Goal: Task Accomplishment & Management: Use online tool/utility

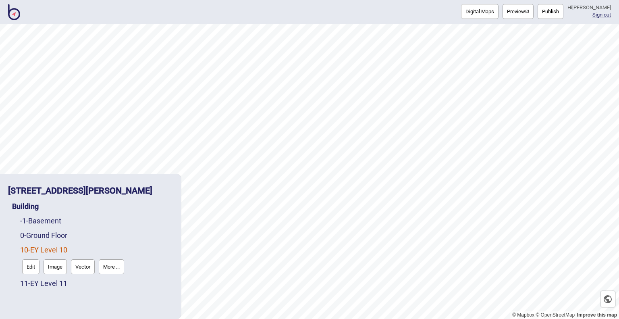
click at [467, 12] on button "Digital Maps" at bounding box center [479, 11] width 37 height 15
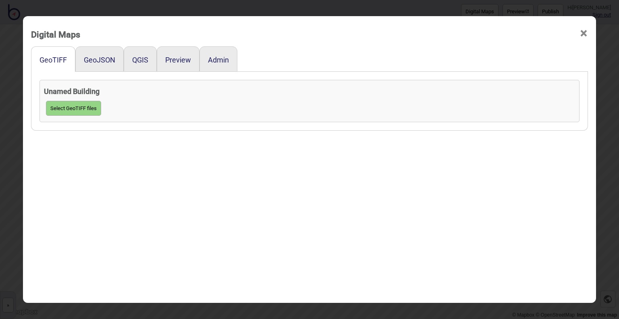
click at [90, 55] on div "GeoJSON" at bounding box center [99, 58] width 48 height 25
click at [96, 62] on button "GeoJSON" at bounding box center [99, 60] width 31 height 8
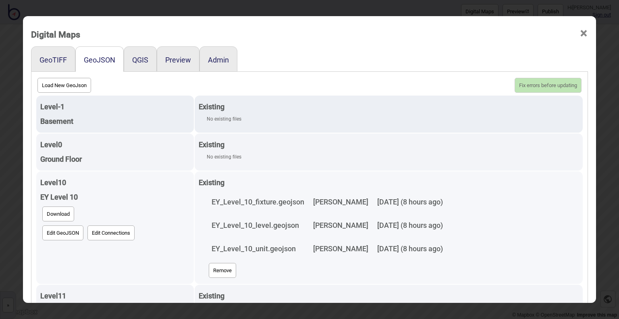
click at [60, 231] on button "Edit GeoJSON" at bounding box center [62, 232] width 41 height 15
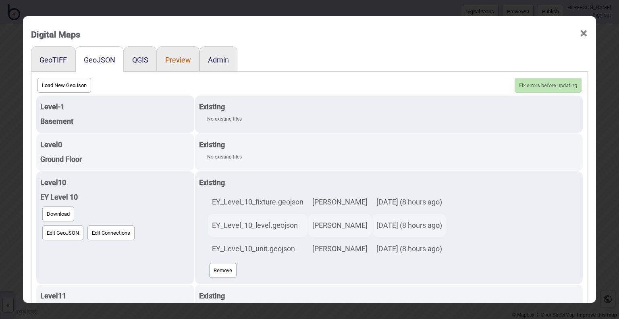
click at [178, 64] on button "Preview" at bounding box center [178, 60] width 26 height 8
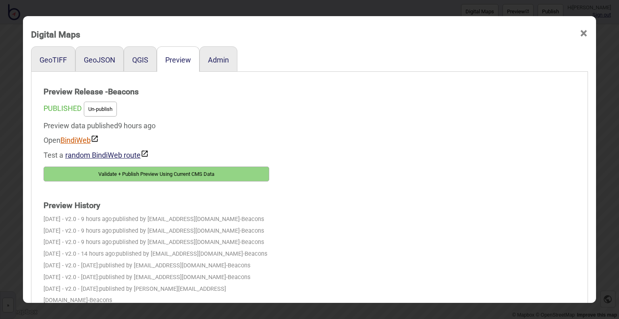
click at [72, 142] on link "BindiWeb" at bounding box center [79, 140] width 38 height 8
click at [257, 112] on div "PUBLISHED Un-publish" at bounding box center [157, 109] width 226 height 19
click at [104, 55] on div "GeoJSON" at bounding box center [99, 58] width 48 height 25
click at [97, 62] on button "GeoJSON" at bounding box center [99, 60] width 31 height 8
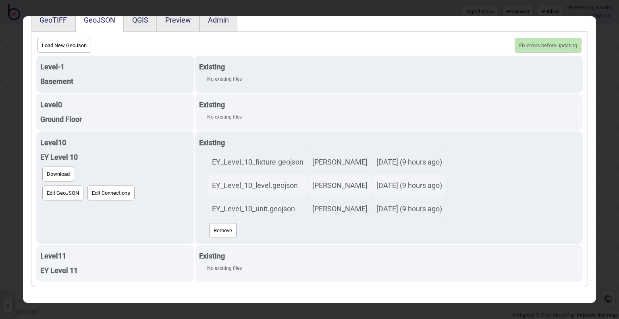
scroll to position [42, 0]
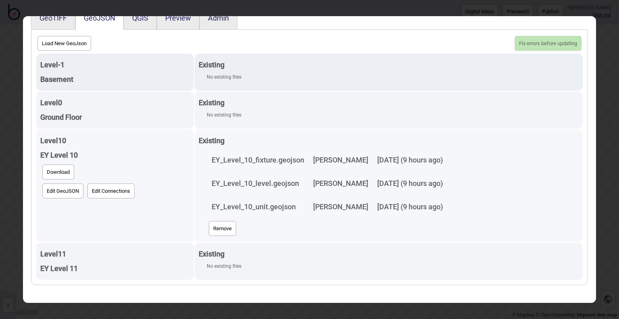
click at [54, 191] on button "Edit GeoJSON" at bounding box center [62, 190] width 41 height 15
